Goal: Obtain resource: Obtain resource

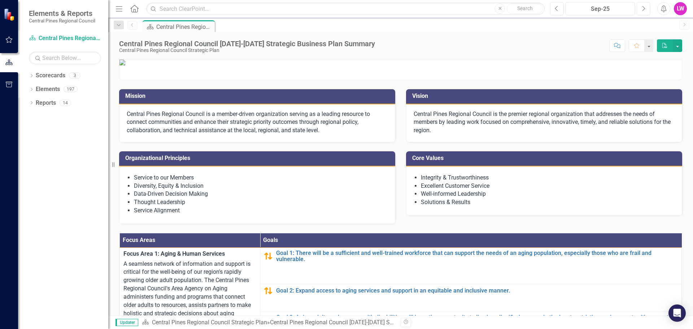
drag, startPoint x: 324, startPoint y: 185, endPoint x: 161, endPoint y: 169, distance: 163.3
click at [154, 135] on p "Central Pines Regional Council is a member-driven organization serving as a lea…" at bounding box center [257, 122] width 261 height 25
drag, startPoint x: 321, startPoint y: 185, endPoint x: 157, endPoint y: 158, distance: 166.5
click at [73, 165] on div "Elements & Reports Central Pines Regional Council Scorecard Central Pines Regio…" at bounding box center [346, 164] width 693 height 329
drag, startPoint x: 126, startPoint y: 168, endPoint x: 224, endPoint y: 179, distance: 98.5
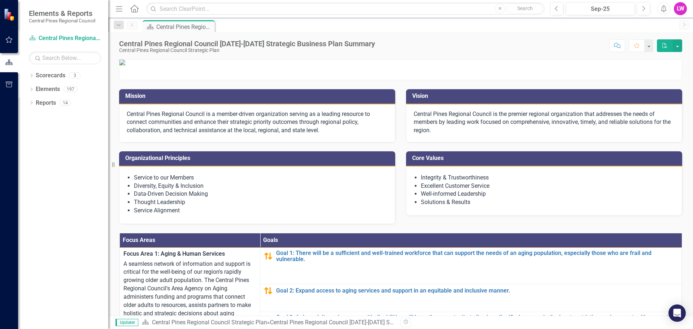
click at [224, 143] on div "Central Pines Regional Council is a member-driven organization serving as a lea…" at bounding box center [257, 123] width 276 height 38
click at [224, 135] on p "Central Pines Regional Council is a member-driven organization serving as a lea…" at bounding box center [257, 122] width 261 height 25
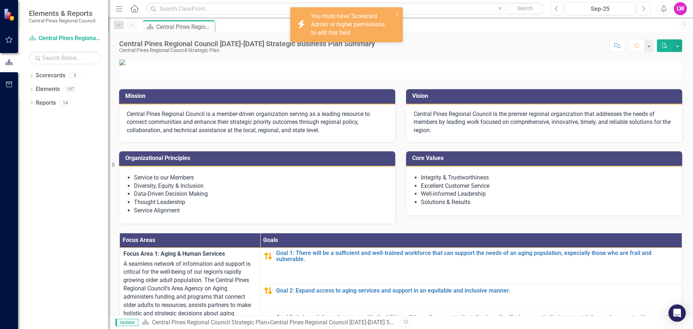
drag, startPoint x: 225, startPoint y: 180, endPoint x: 300, endPoint y: 163, distance: 77.1
click at [227, 135] on p "Central Pines Regional Council is a member-driven organization serving as a lea…" at bounding box center [257, 122] width 261 height 25
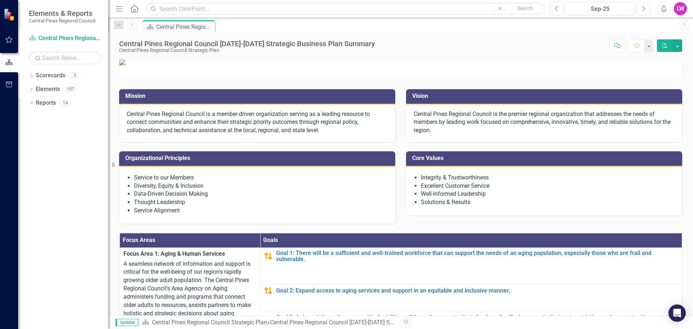
click at [207, 65] on p at bounding box center [401, 63] width 563 height 6
click at [31, 76] on icon "Dropdown" at bounding box center [31, 76] width 5 height 4
click at [34, 88] on icon "Dropdown" at bounding box center [35, 89] width 5 height 4
click at [53, 90] on link "Central Pines Regional Council Strategic Plan" at bounding box center [74, 89] width 69 height 8
click at [31, 132] on icon "Dropdown" at bounding box center [31, 131] width 5 height 4
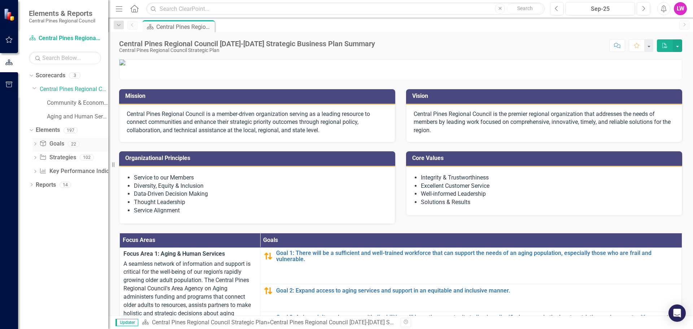
click at [33, 145] on icon "Dropdown" at bounding box center [35, 145] width 5 height 4
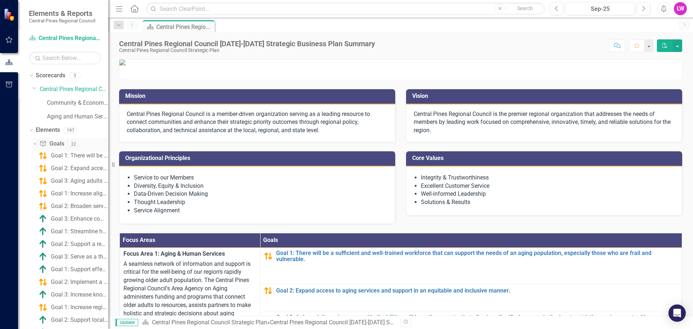
click at [33, 144] on icon "Dropdown" at bounding box center [34, 143] width 4 height 5
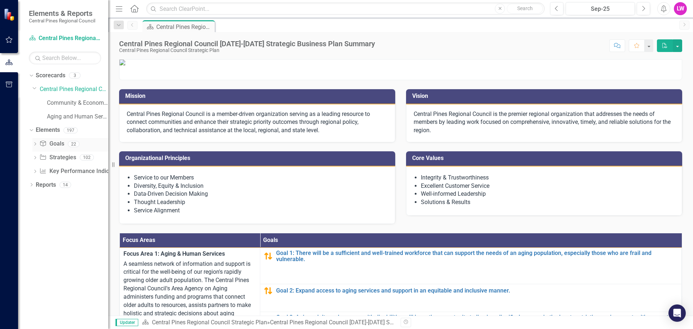
click at [33, 144] on icon "Dropdown" at bounding box center [35, 145] width 5 height 4
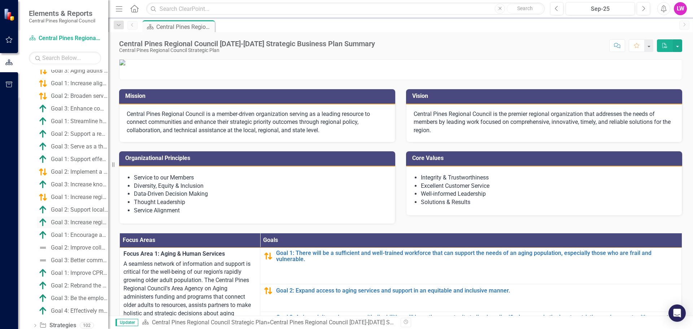
scroll to position [142, 0]
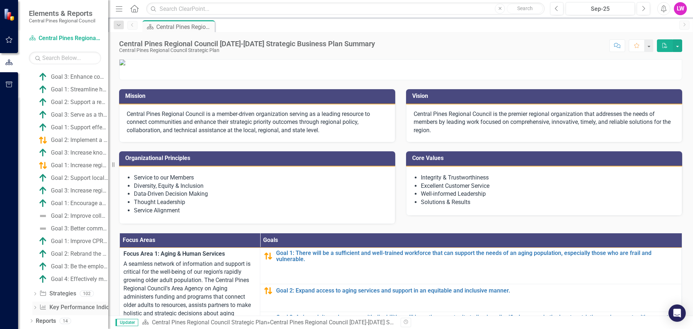
click at [35, 307] on icon "Dropdown" at bounding box center [35, 308] width 5 height 4
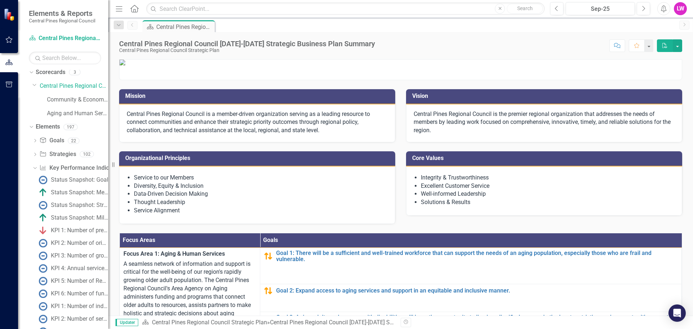
scroll to position [0, 0]
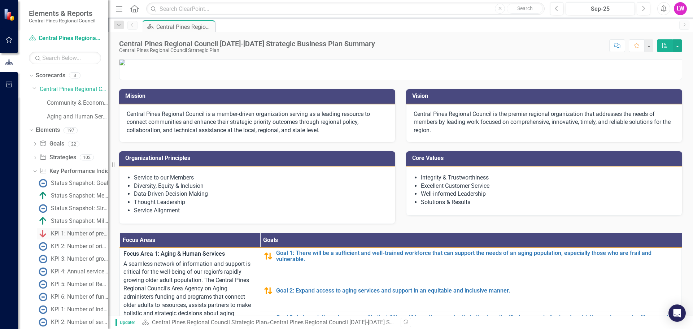
click at [69, 235] on div "KPI 1: Number of pre-monitoring sessions conducted." at bounding box center [79, 233] width 57 height 7
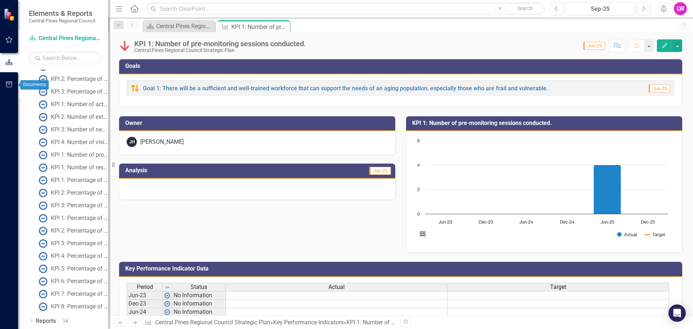
click at [5, 86] on icon "button" at bounding box center [9, 85] width 8 height 6
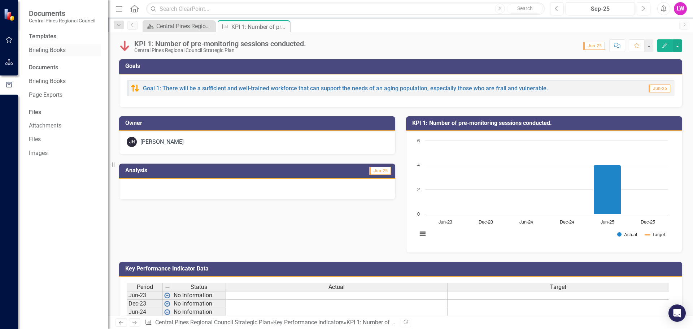
click at [41, 51] on link "Briefing Books" at bounding box center [65, 50] width 72 height 8
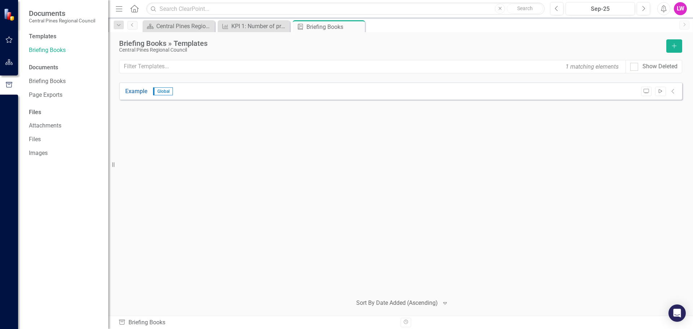
click at [665, 91] on button "Start" at bounding box center [661, 91] width 10 height 9
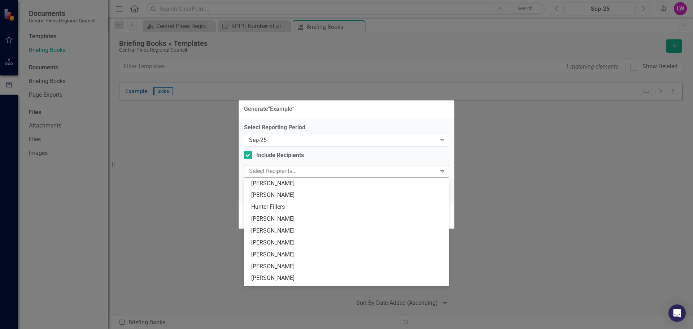
click at [294, 166] on div at bounding box center [341, 171] width 190 height 10
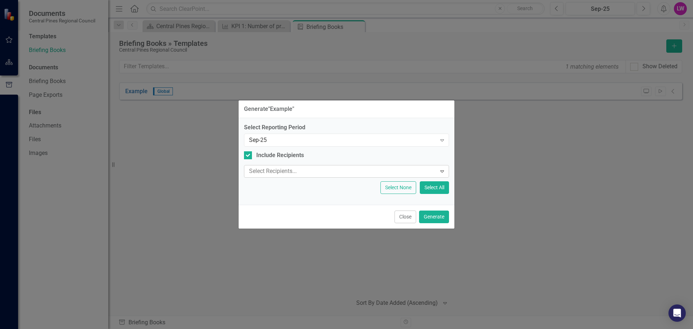
click at [294, 166] on div at bounding box center [341, 171] width 190 height 10
click at [284, 142] on div "Sep-25" at bounding box center [342, 140] width 187 height 8
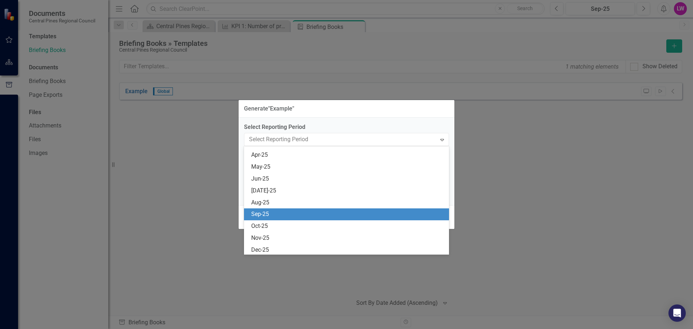
scroll to position [450, 0]
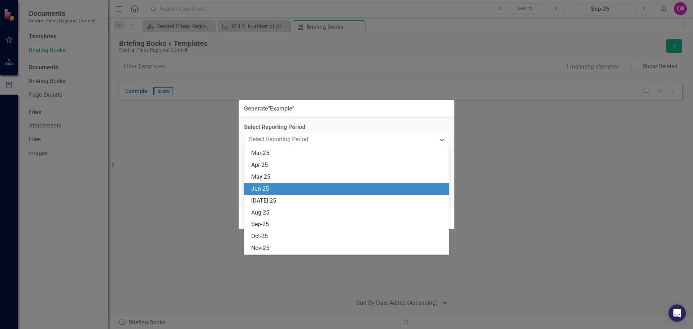
click at [280, 191] on div "Jun-25" at bounding box center [348, 189] width 194 height 8
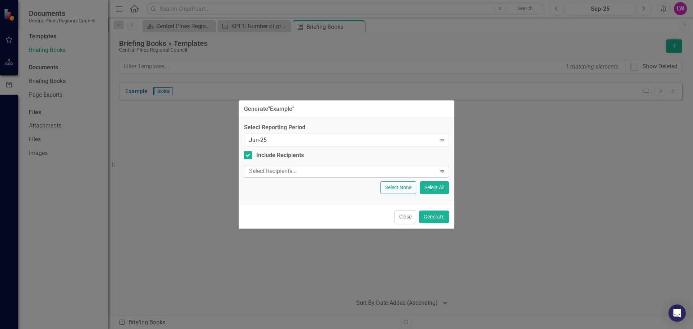
click at [307, 175] on div at bounding box center [341, 171] width 190 height 10
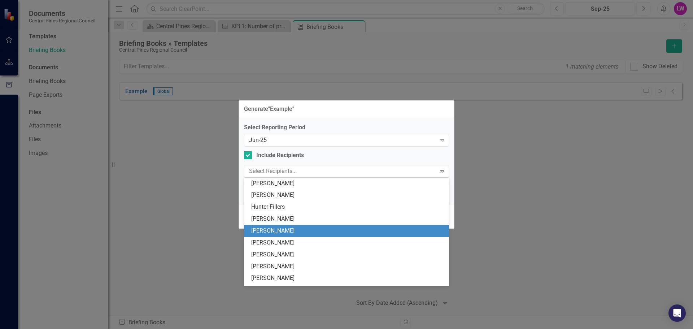
scroll to position [46, 0]
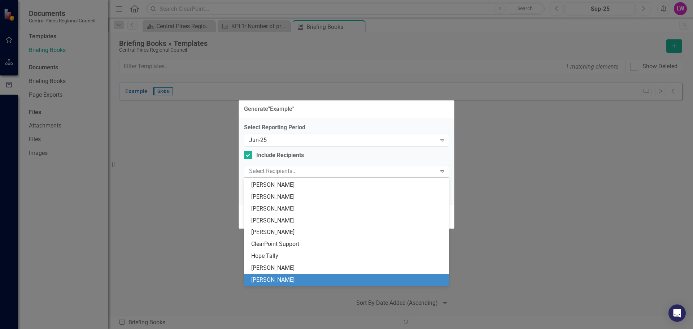
click at [282, 277] on div "[PERSON_NAME]" at bounding box center [348, 280] width 194 height 8
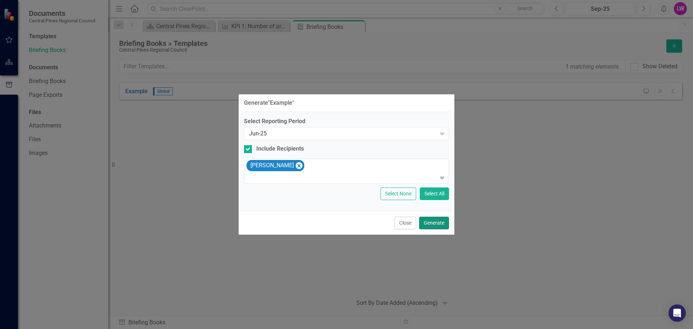
click at [434, 226] on button "Generate" at bounding box center [434, 223] width 30 height 13
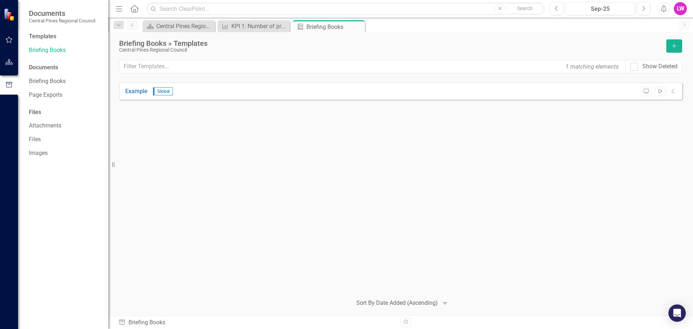
click at [660, 92] on icon "Start" at bounding box center [660, 91] width 5 height 4
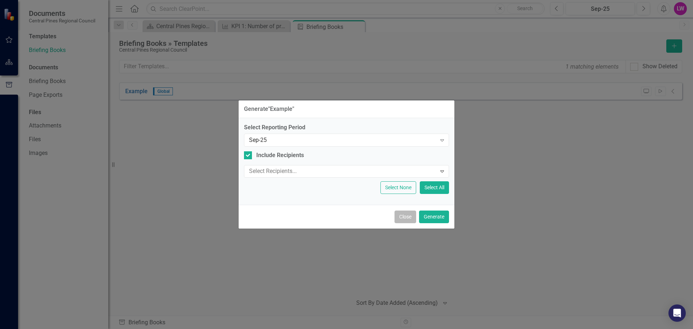
click at [408, 219] on button "Close" at bounding box center [406, 217] width 22 height 13
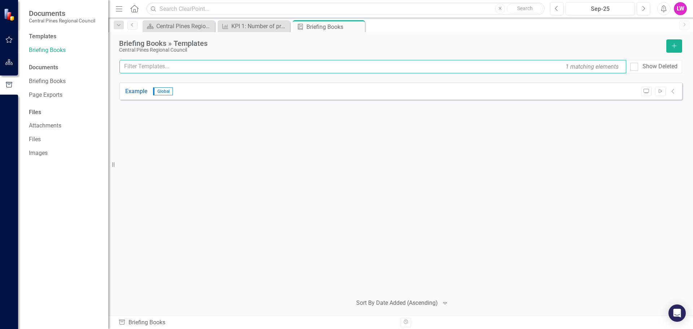
click at [150, 71] on input "text" at bounding box center [373, 66] width 507 height 13
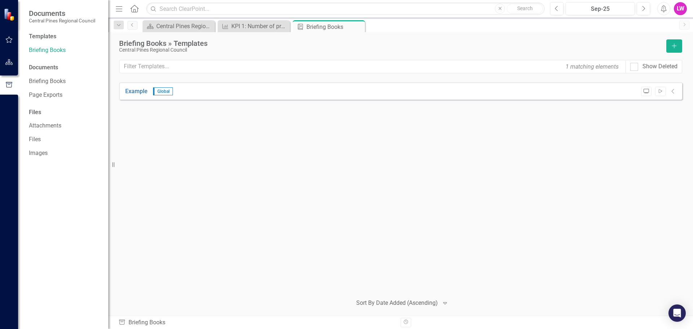
click at [647, 94] on button "Preview" at bounding box center [646, 91] width 10 height 9
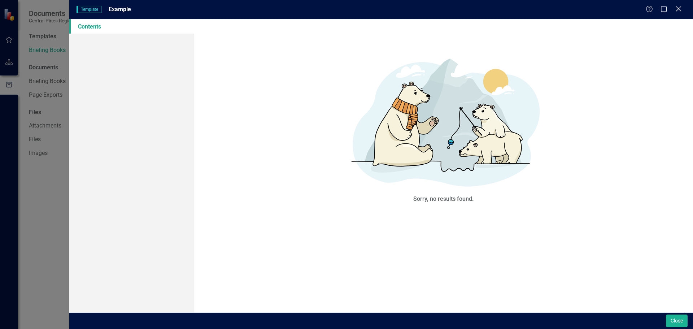
click at [679, 11] on icon "Close" at bounding box center [678, 8] width 9 height 7
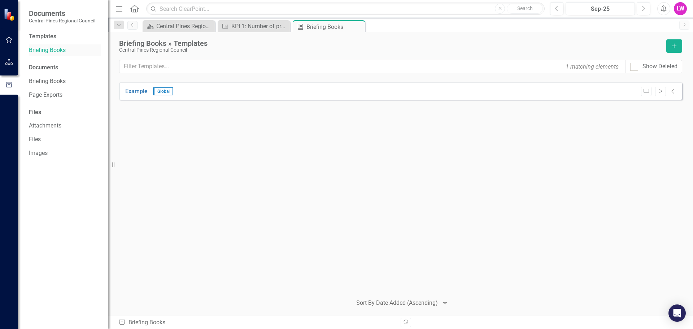
click at [54, 47] on link "Briefing Books" at bounding box center [65, 50] width 72 height 8
click at [10, 61] on icon "button" at bounding box center [9, 62] width 8 height 6
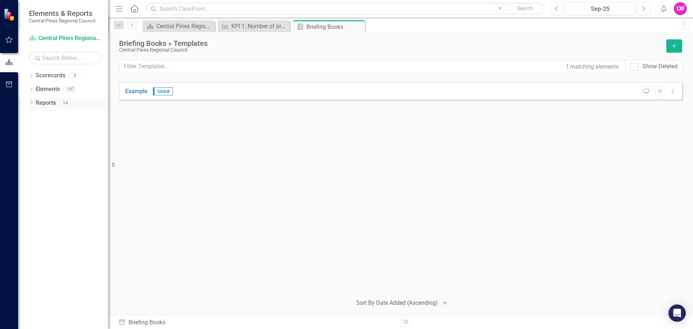
click at [30, 103] on icon "Dropdown" at bounding box center [31, 103] width 5 height 4
click at [35, 116] on icon "Dropdown" at bounding box center [34, 116] width 5 height 4
click at [34, 156] on icon "Dropdown" at bounding box center [34, 155] width 5 height 4
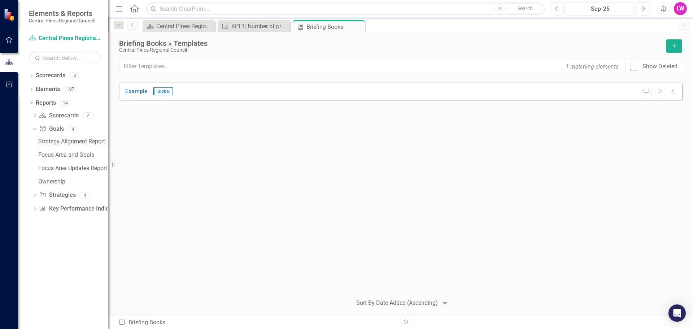
click at [68, 143] on div "Strategy Alignment Report" at bounding box center [73, 141] width 70 height 7
